Goal: Information Seeking & Learning: Stay updated

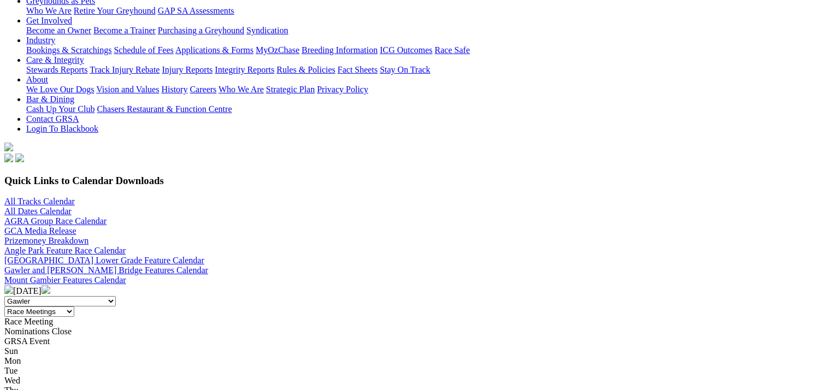
scroll to position [164, 0]
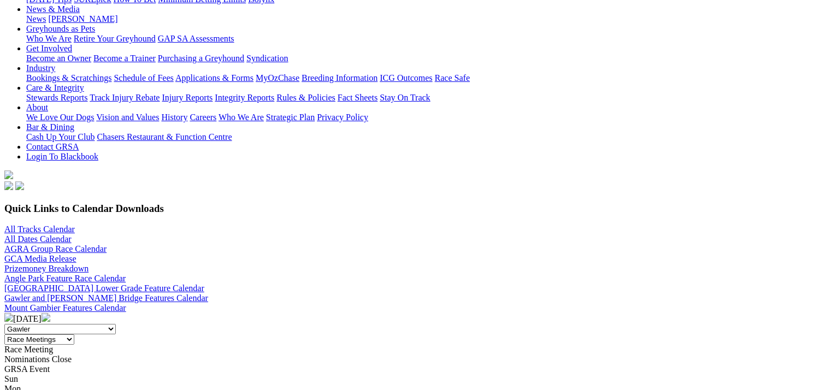
click at [50, 313] on img at bounding box center [46, 317] width 9 height 9
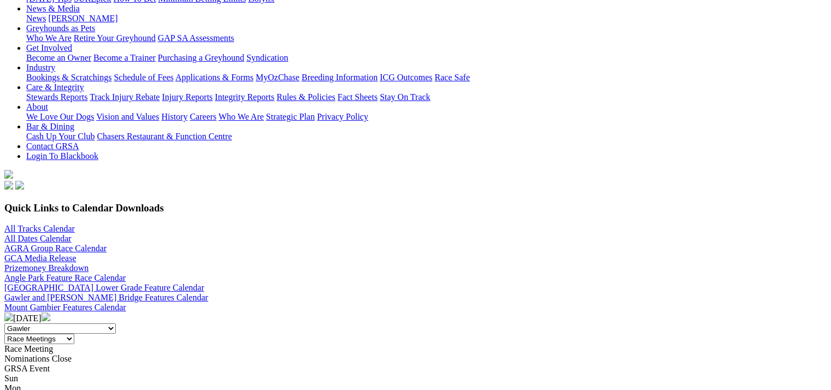
scroll to position [164, 0]
click at [50, 313] on img at bounding box center [46, 317] width 9 height 9
